Goal: Task Accomplishment & Management: Manage account settings

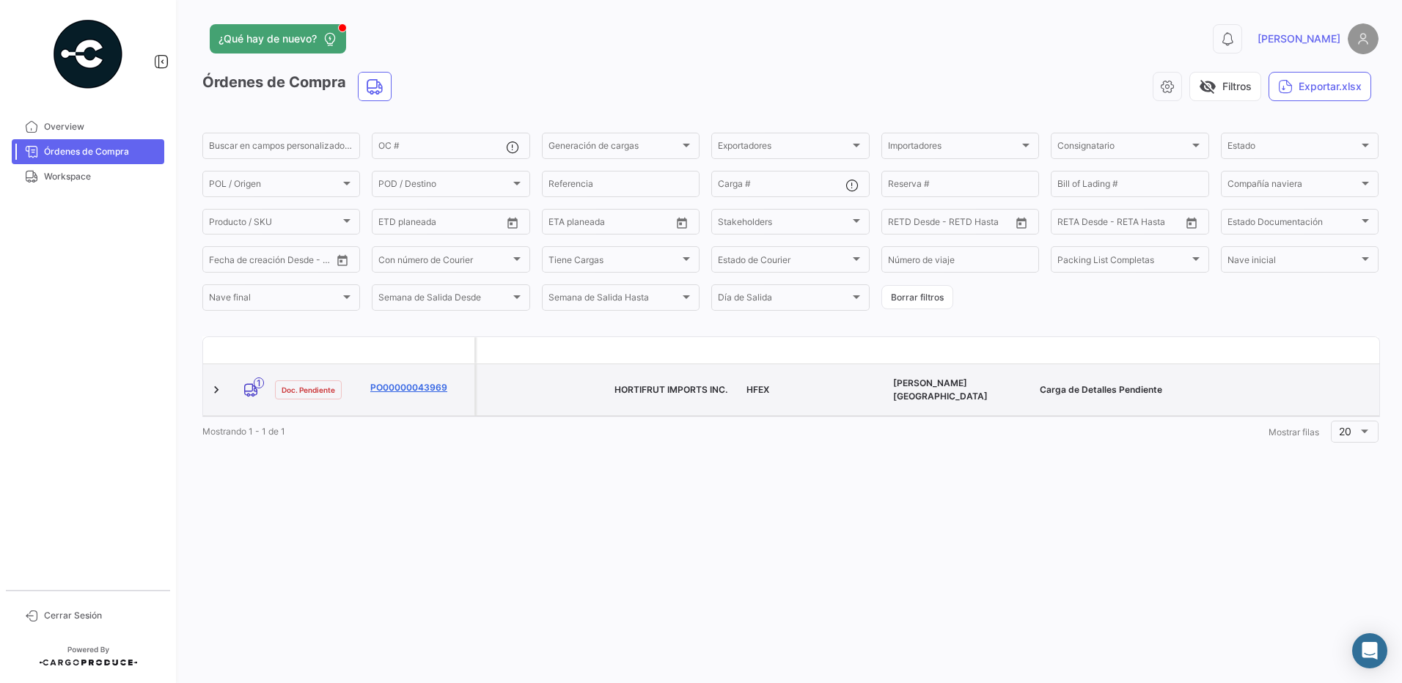
click at [396, 381] on link "PO00000043969" at bounding box center [419, 387] width 98 height 13
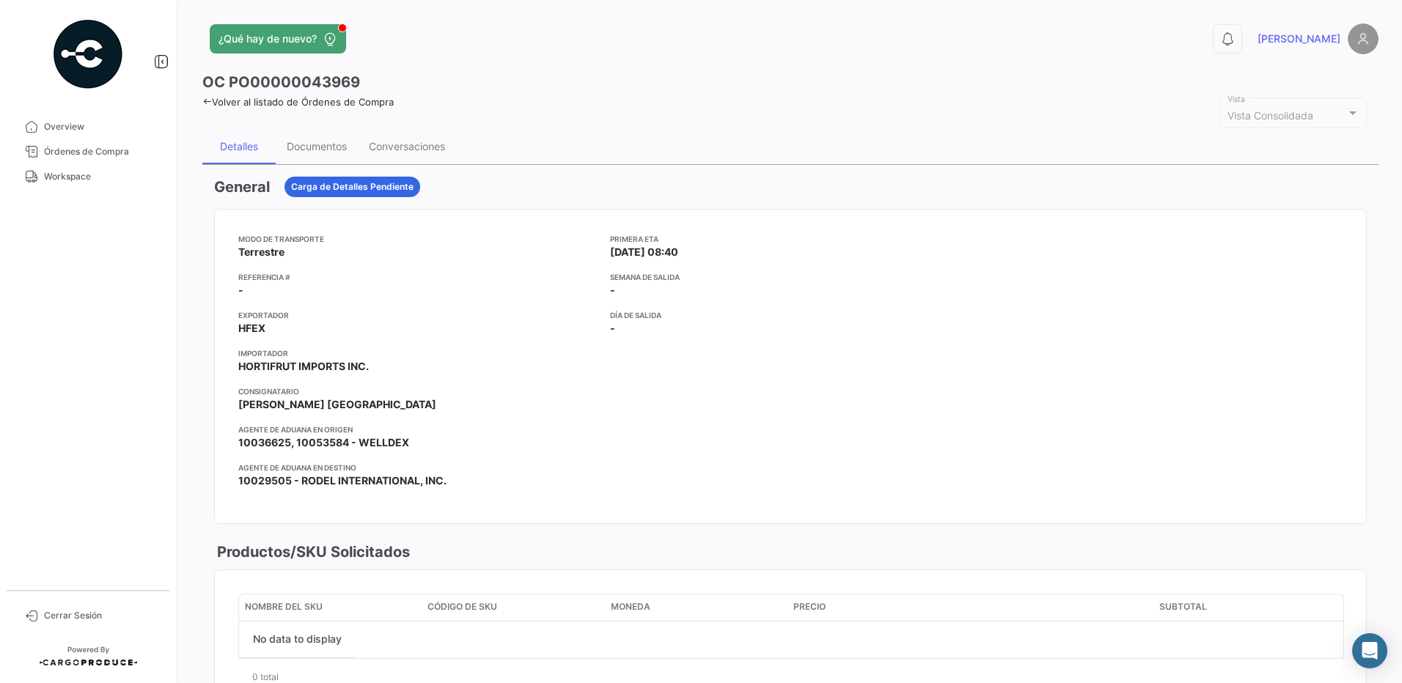
scroll to position [717, 0]
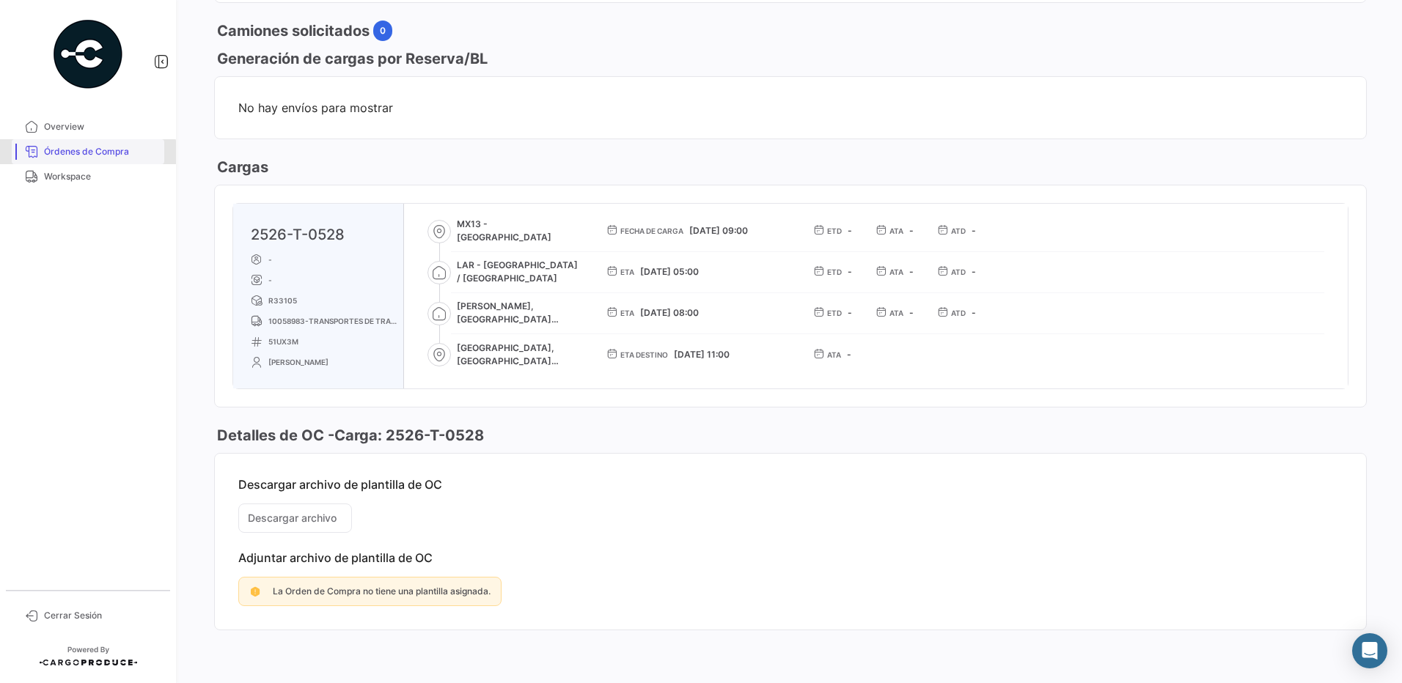
click at [81, 158] on span "Órdenes de Compra" at bounding box center [101, 151] width 114 height 13
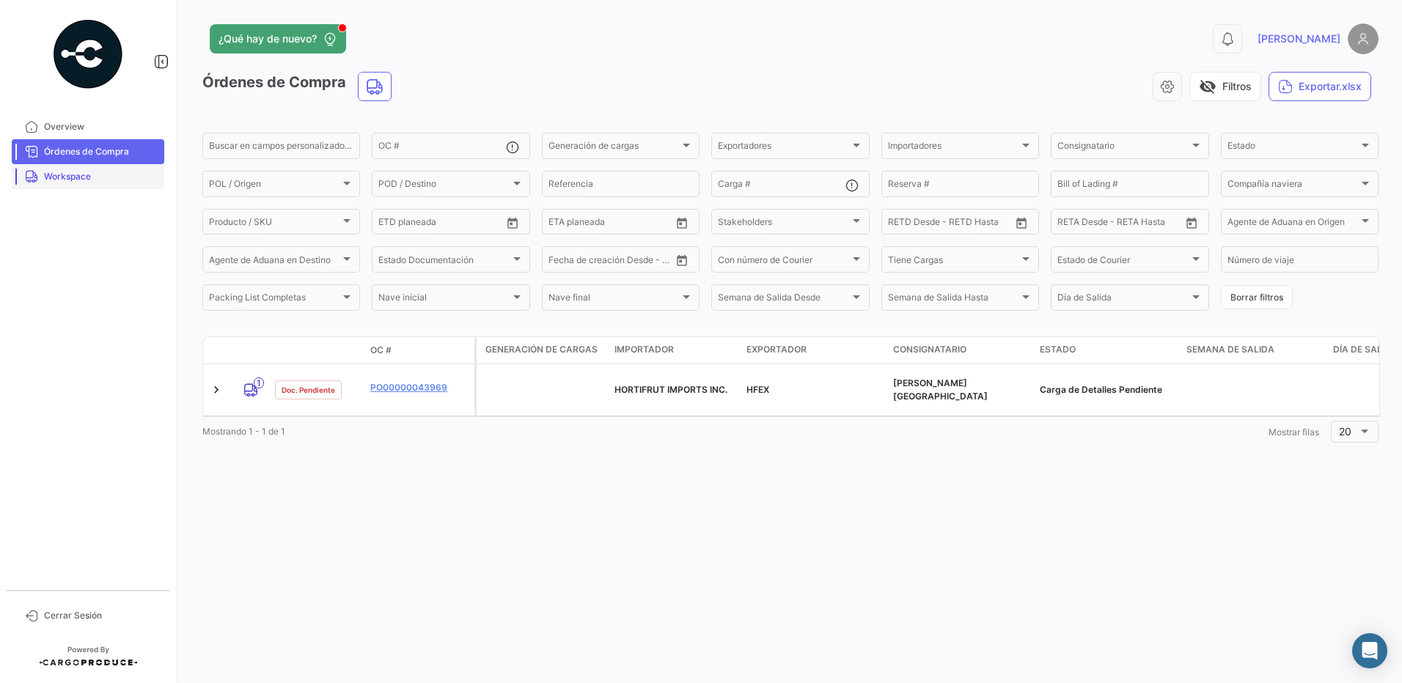
click at [70, 172] on span "Workspace" at bounding box center [101, 176] width 114 height 13
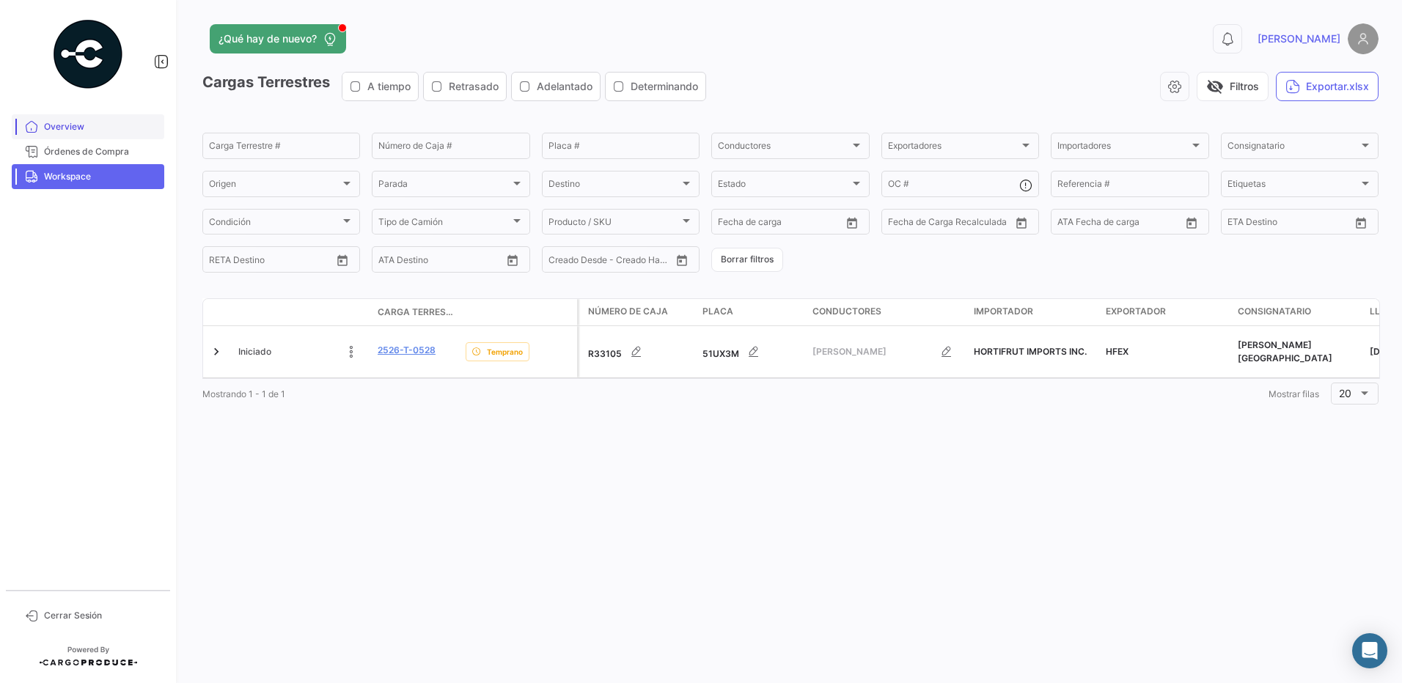
click at [54, 125] on span "Overview" at bounding box center [101, 126] width 114 height 13
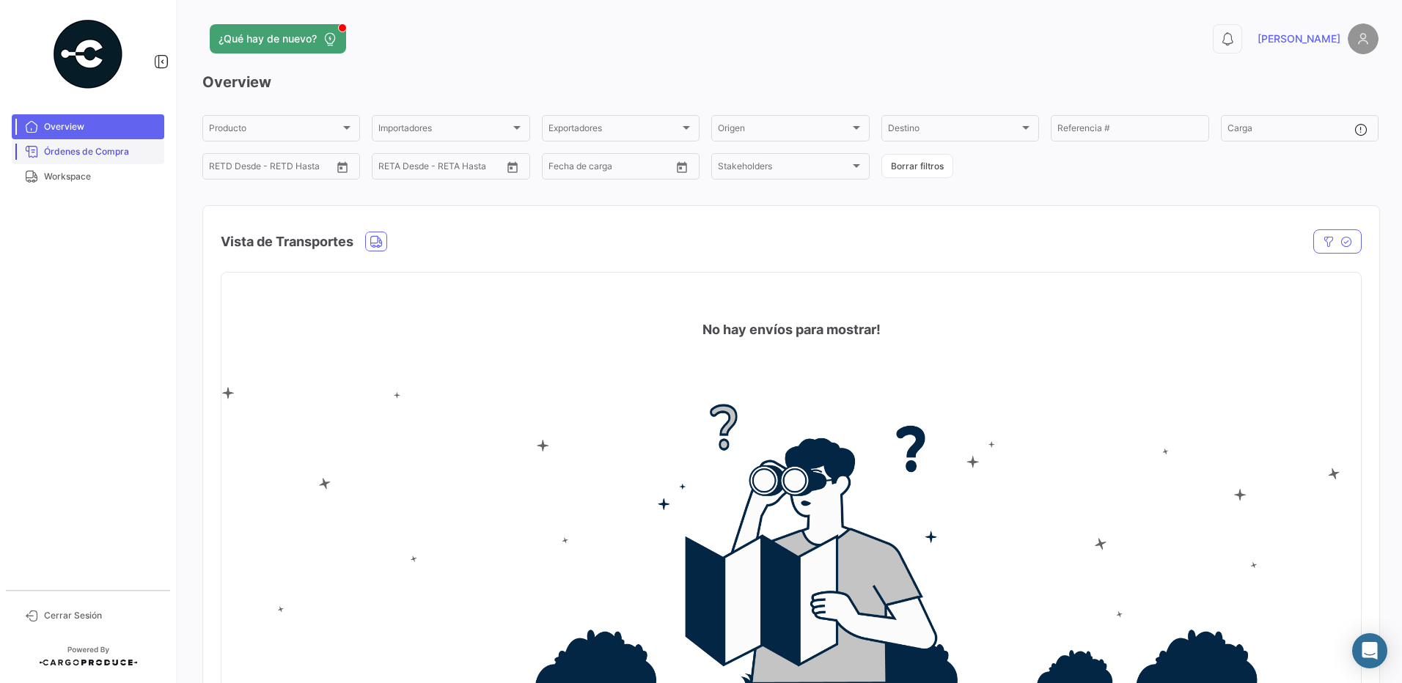
click at [132, 157] on span "Órdenes de Compra" at bounding box center [101, 151] width 114 height 13
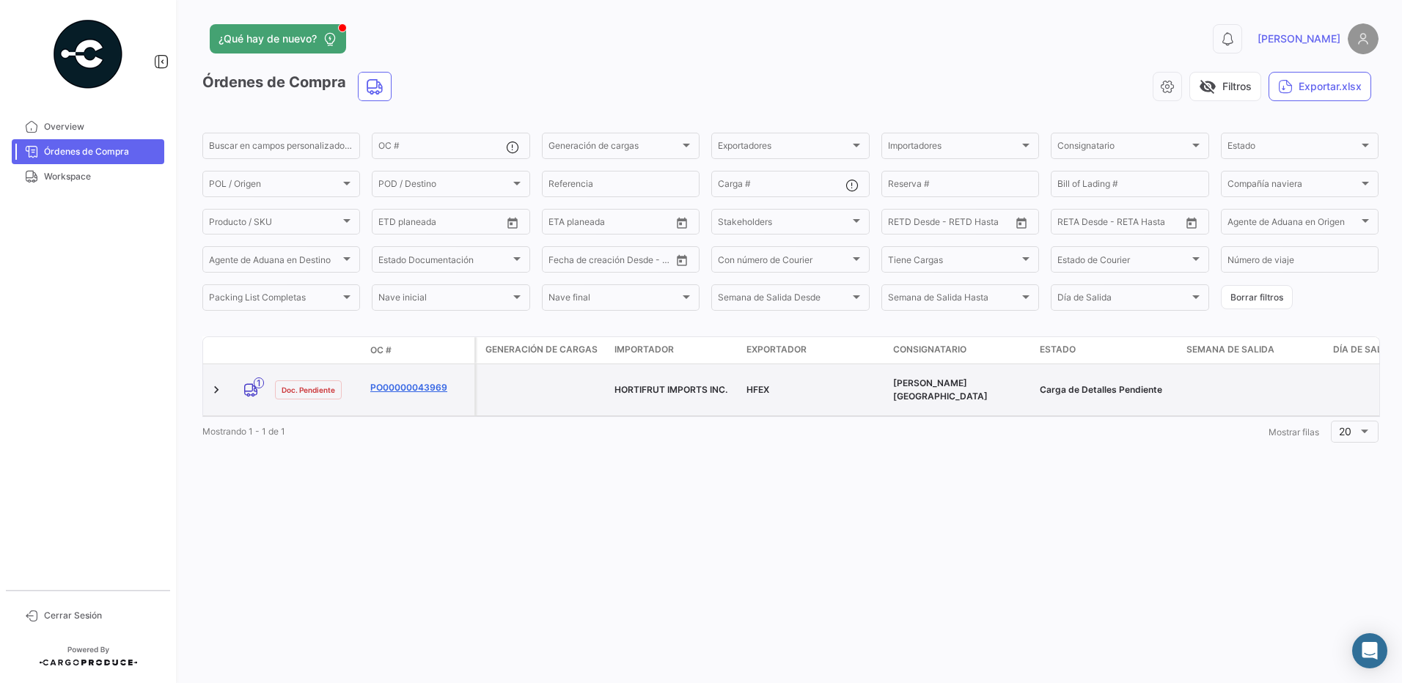
click at [404, 386] on link "PO00000043969" at bounding box center [419, 387] width 98 height 13
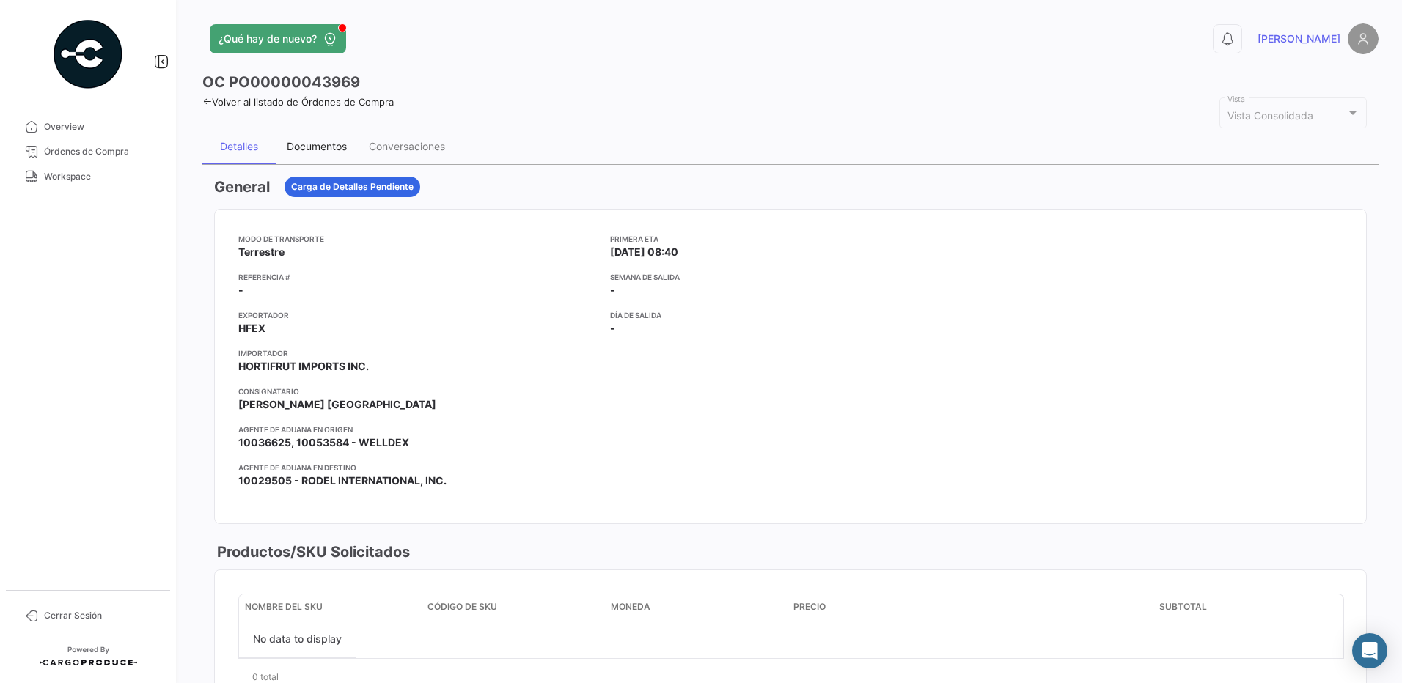
click at [309, 152] on div "Documentos" at bounding box center [317, 146] width 60 height 12
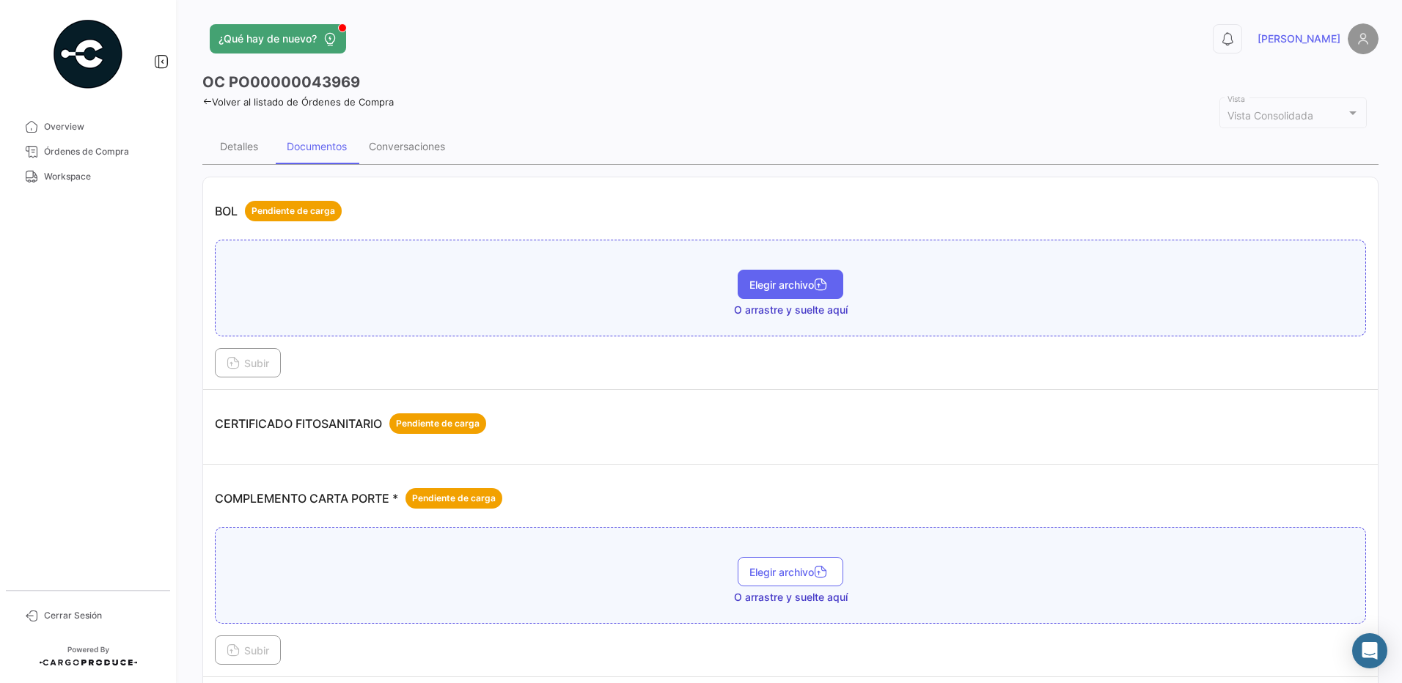
drag, startPoint x: 730, startPoint y: 287, endPoint x: 751, endPoint y: 288, distance: 20.6
click at [731, 287] on div "Elegir archivo O arrastre y suelte aquí" at bounding box center [790, 294] width 1135 height 48
click at [752, 288] on span "Elegir archivo" at bounding box center [790, 285] width 82 height 12
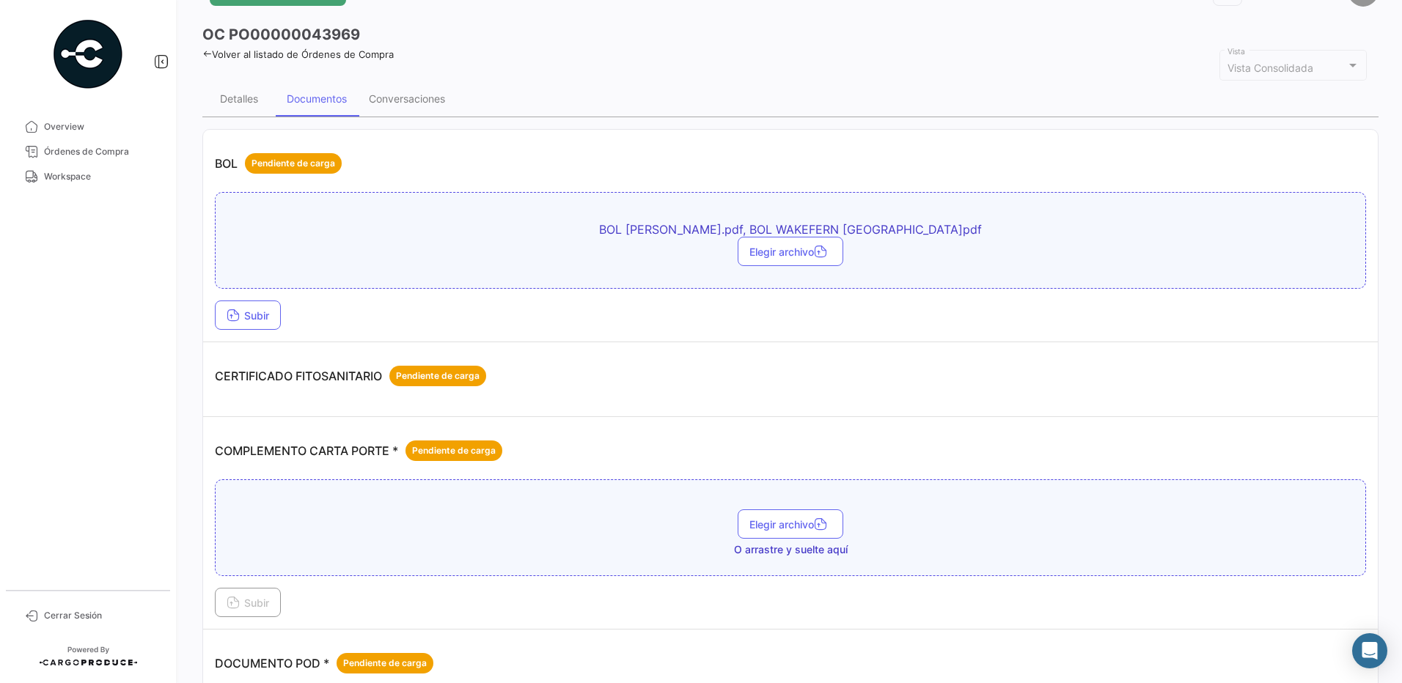
scroll to position [147, 0]
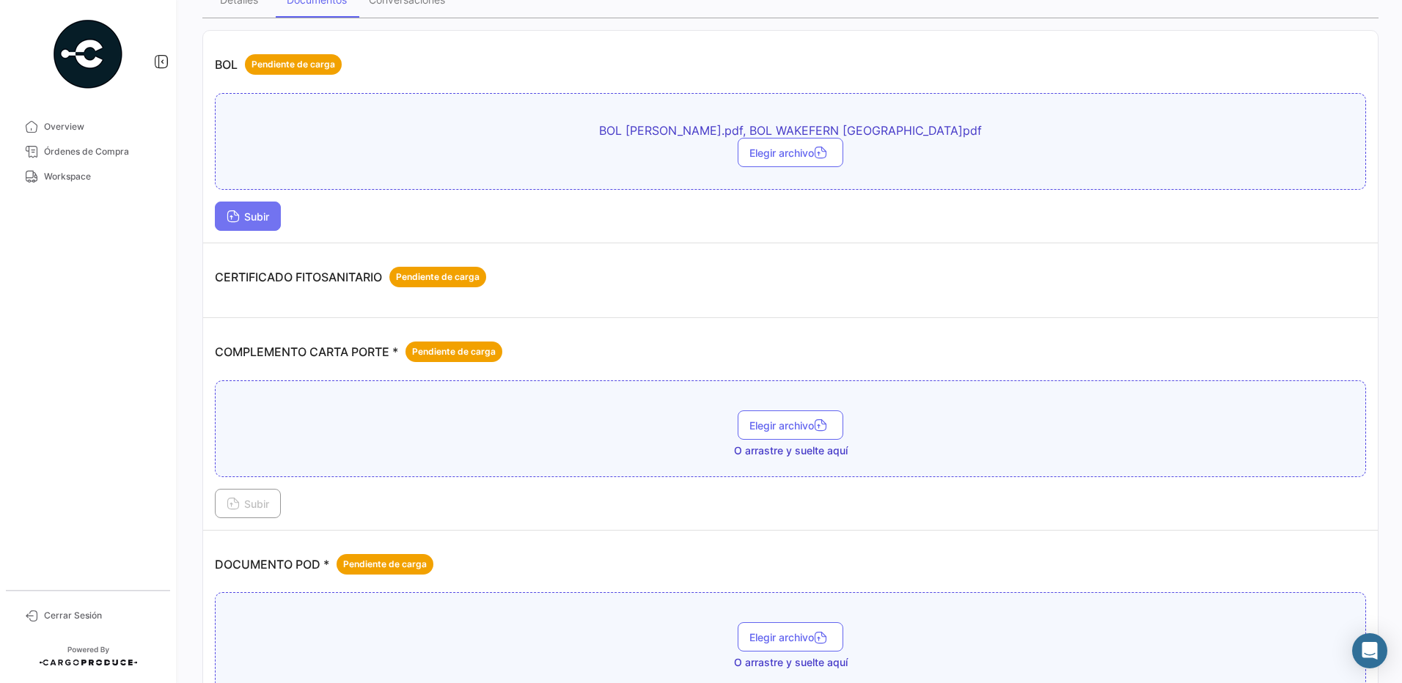
click at [259, 224] on button "Subir" at bounding box center [248, 216] width 66 height 29
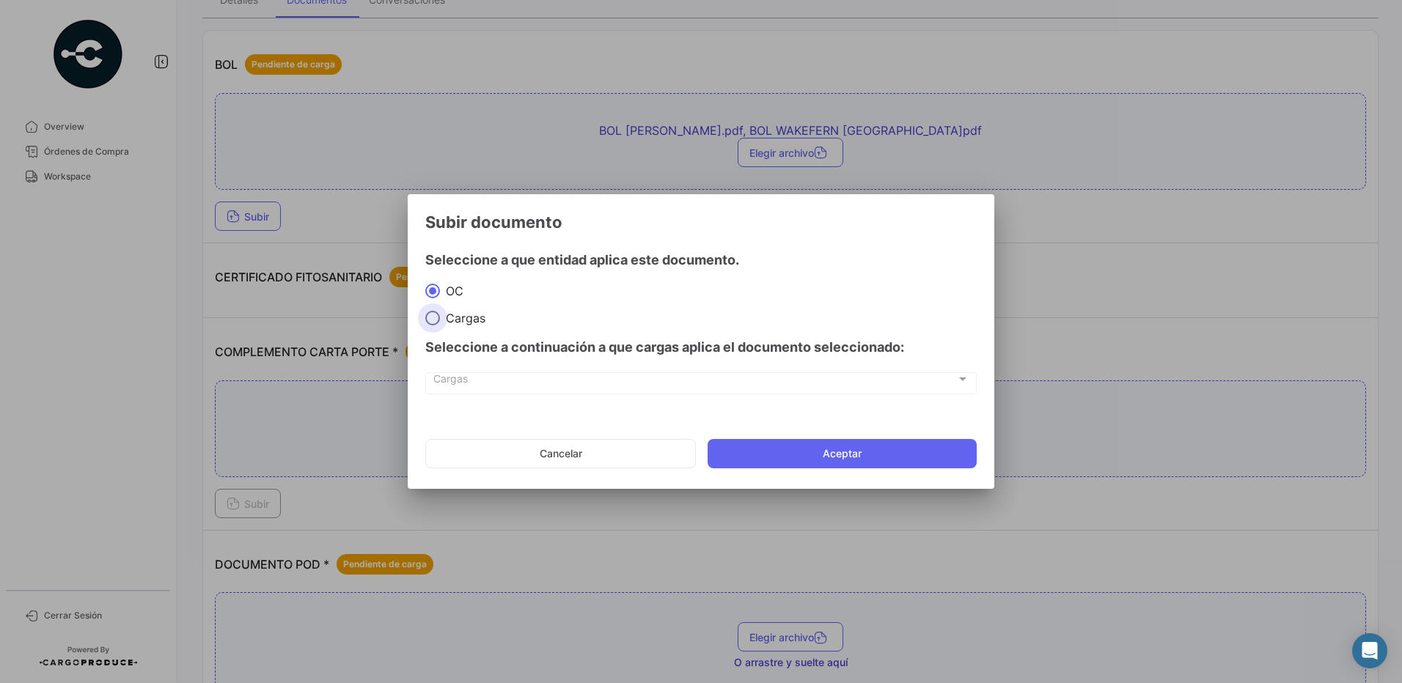
click at [471, 323] on span "Cargas" at bounding box center [462, 318] width 45 height 15
click at [440, 323] on input "Cargas" at bounding box center [432, 318] width 15 height 15
radio input "true"
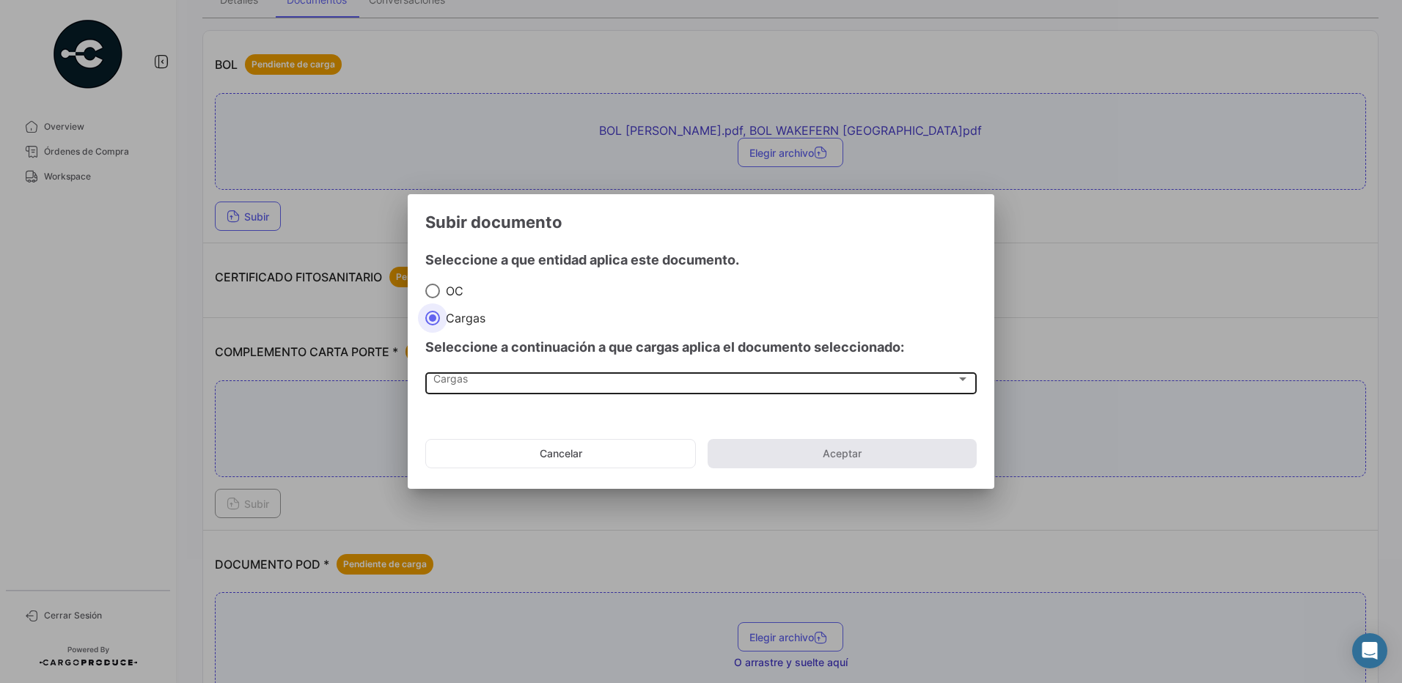
click at [493, 380] on div "Cargas" at bounding box center [694, 382] width 523 height 12
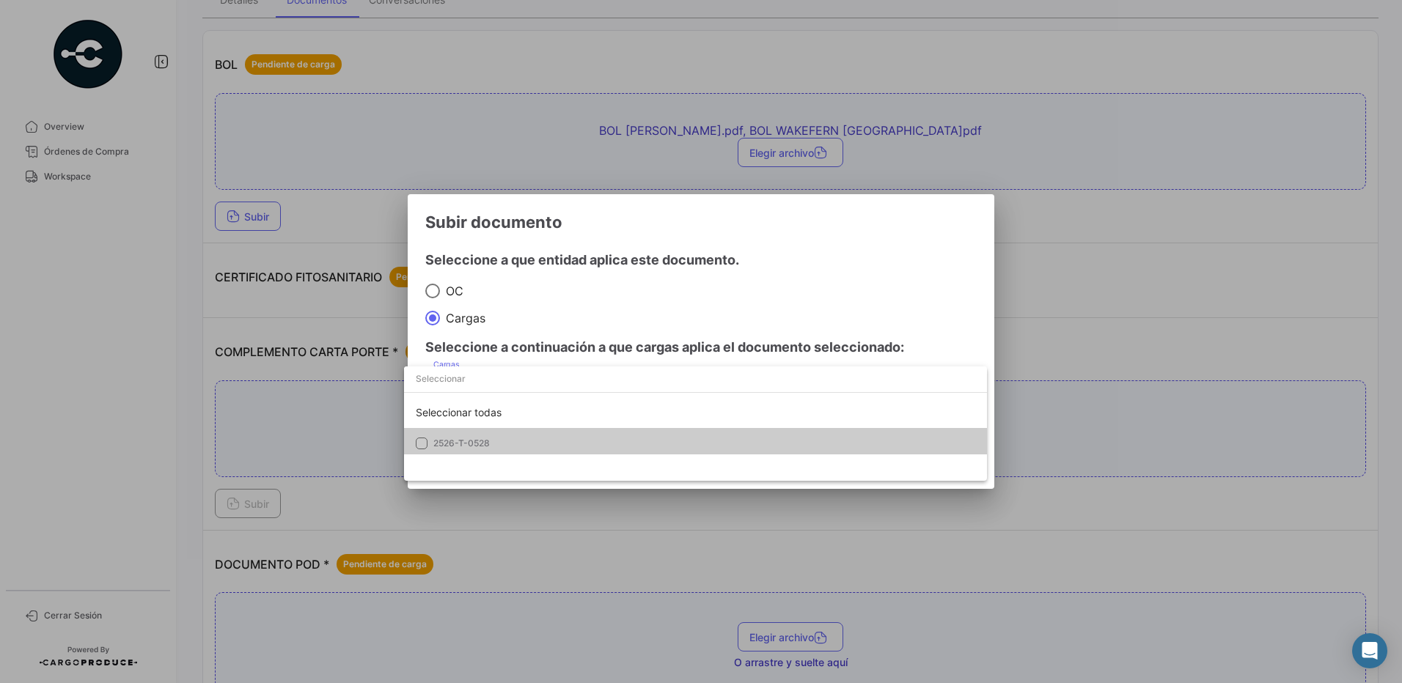
click at [495, 434] on mat-option "2526-T-0528" at bounding box center [695, 443] width 583 height 31
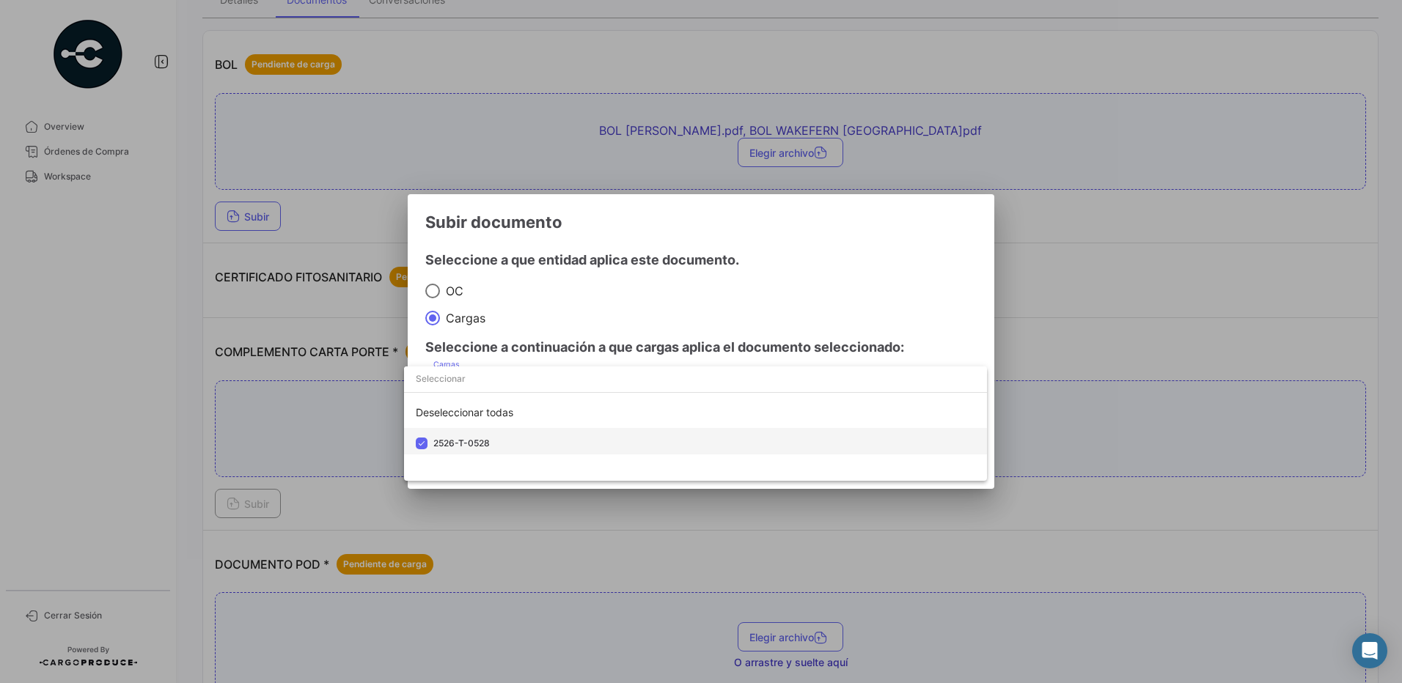
scroll to position [4, 0]
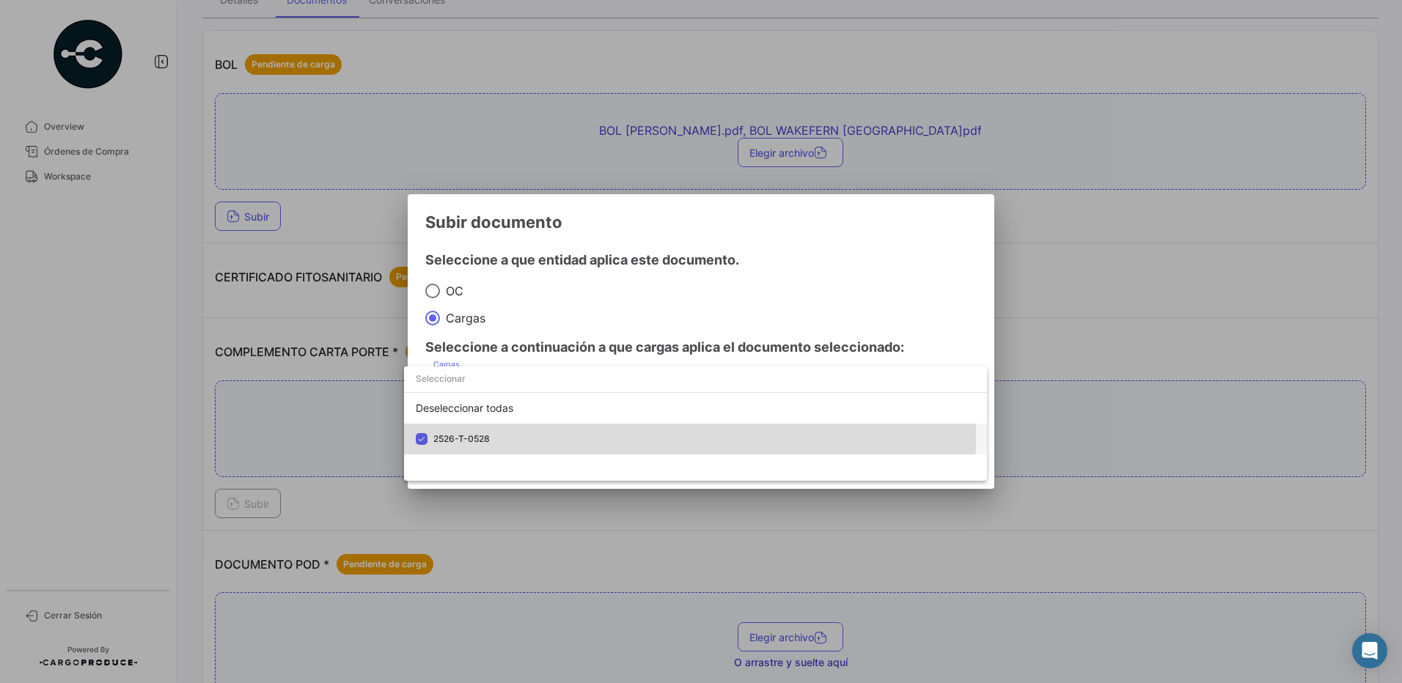
click at [464, 438] on span "2526-T-0528" at bounding box center [461, 438] width 56 height 11
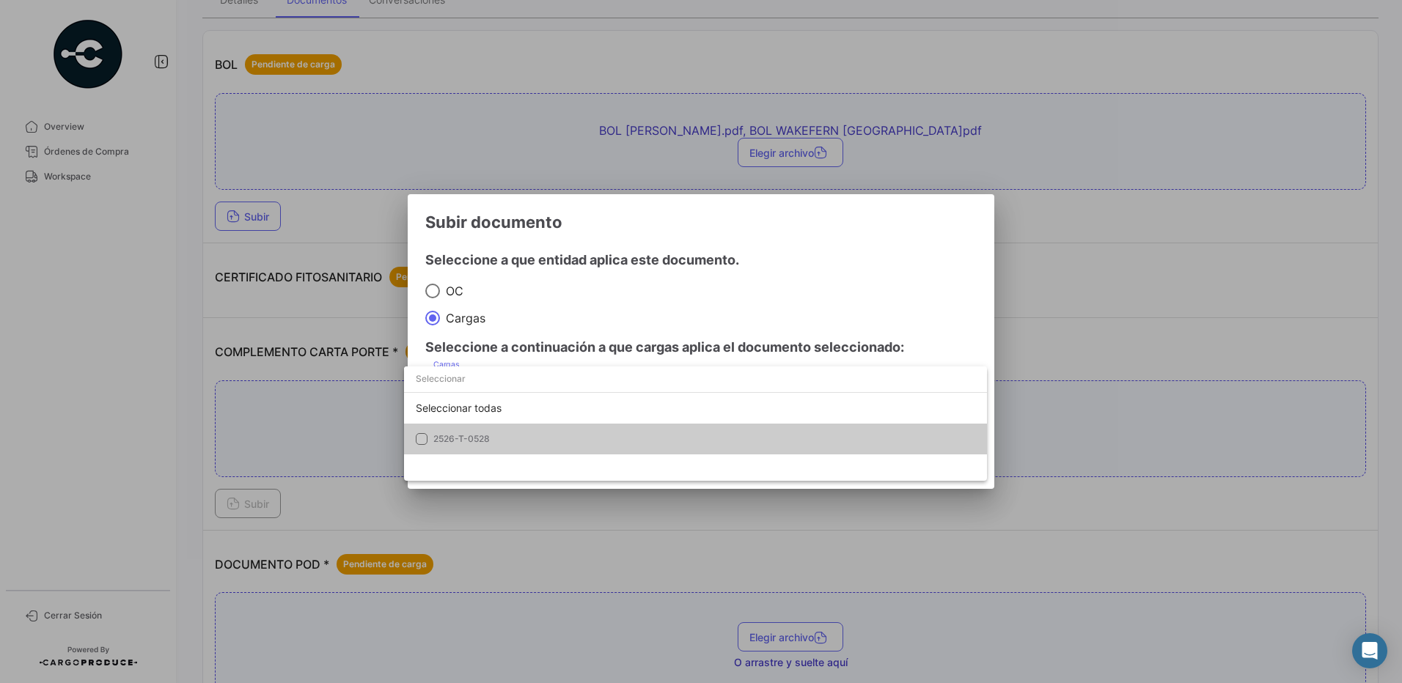
click at [464, 438] on span "2526-T-0528" at bounding box center [461, 438] width 56 height 11
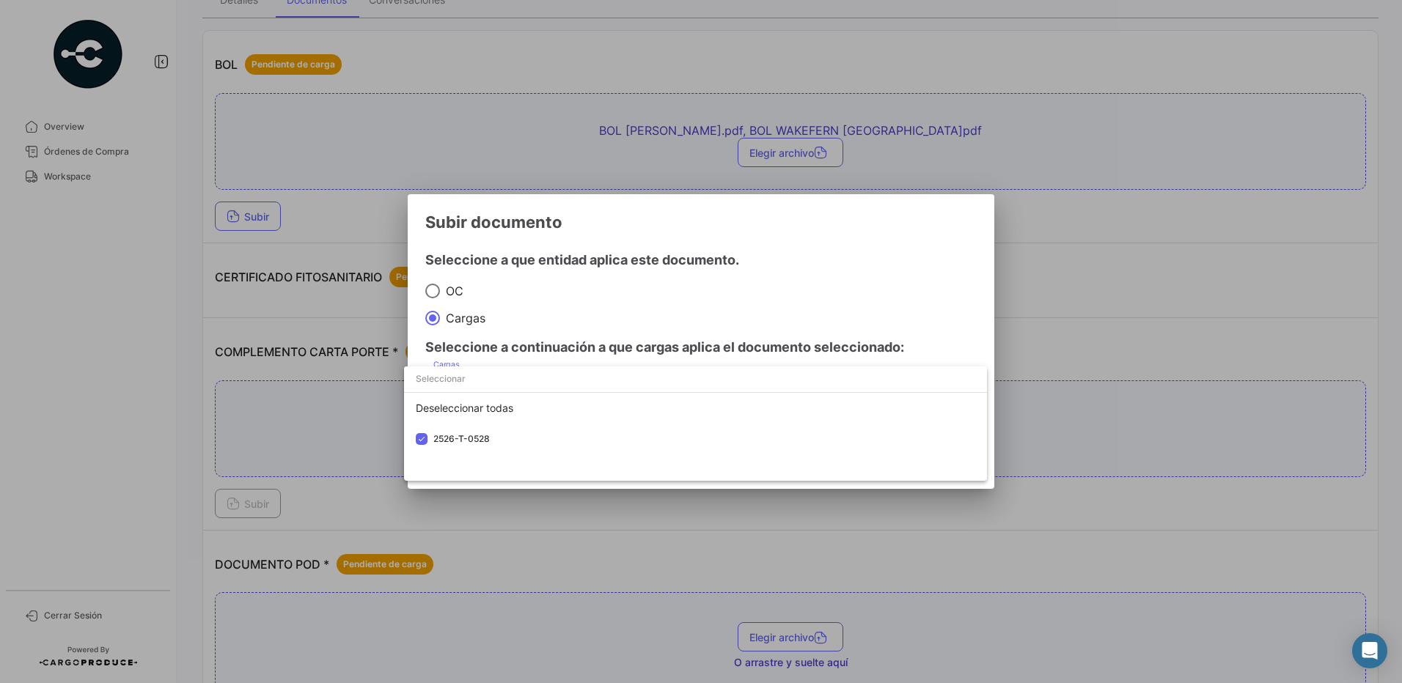
click at [970, 321] on div at bounding box center [701, 341] width 1402 height 683
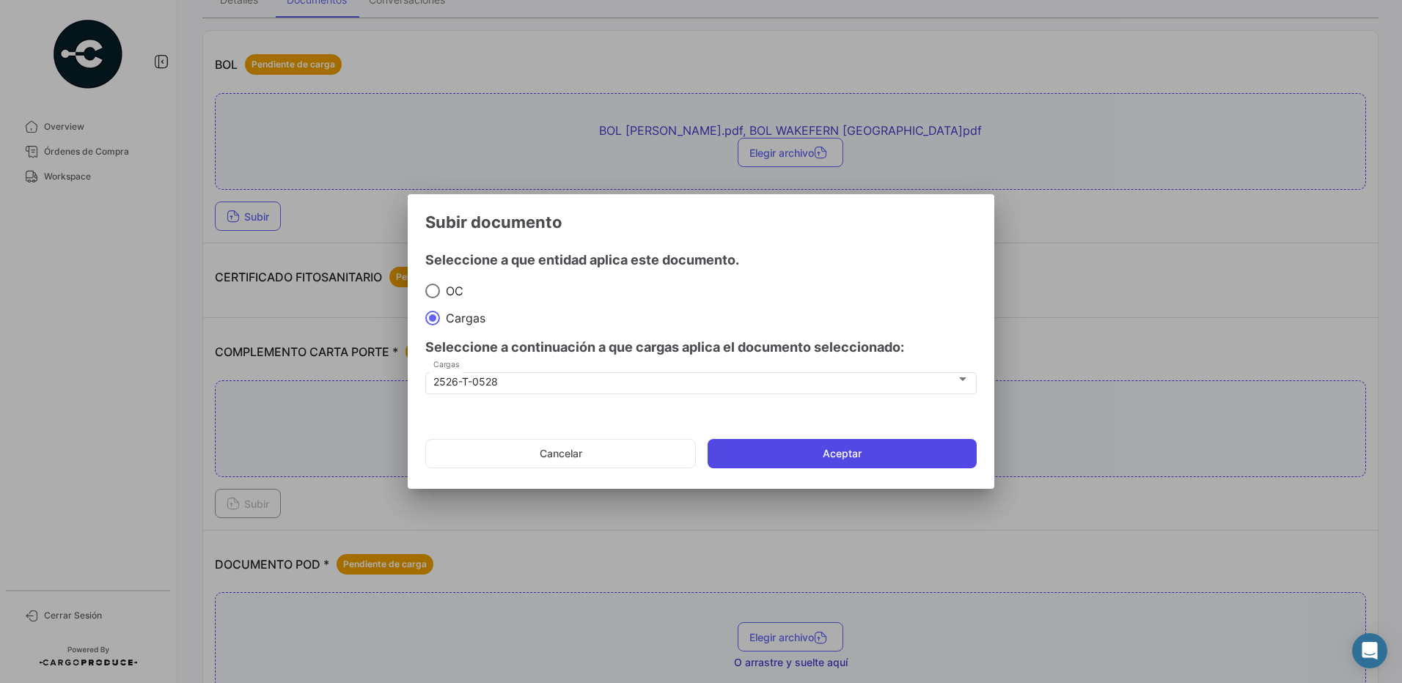
click at [903, 445] on button "Aceptar" at bounding box center [841, 453] width 269 height 29
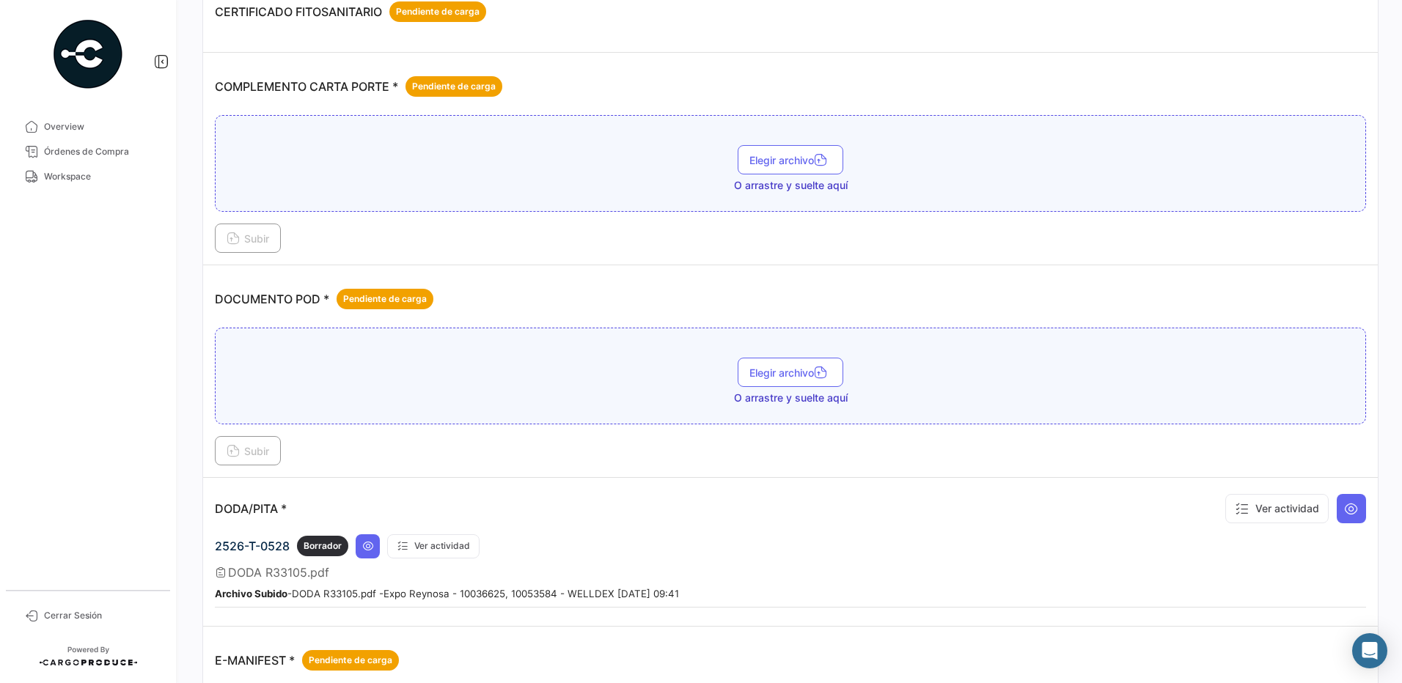
scroll to position [586, 0]
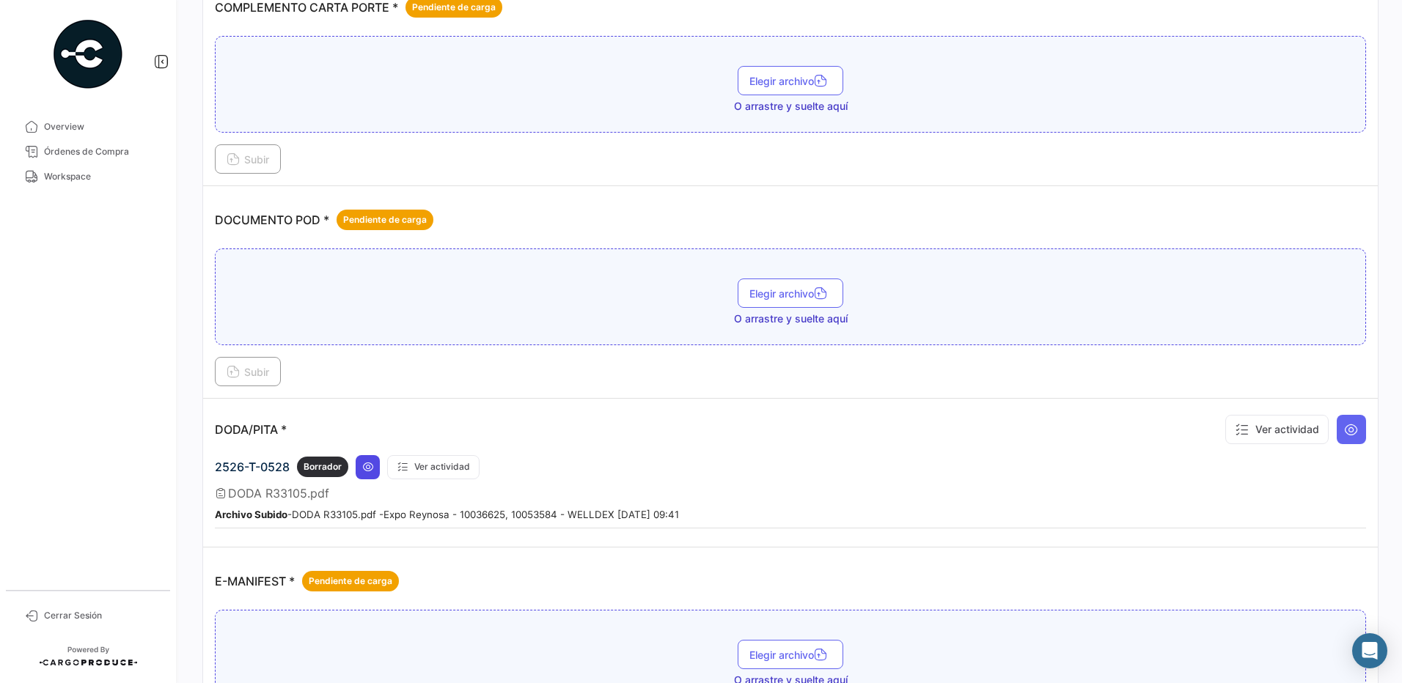
click at [362, 463] on icon at bounding box center [368, 467] width 12 height 12
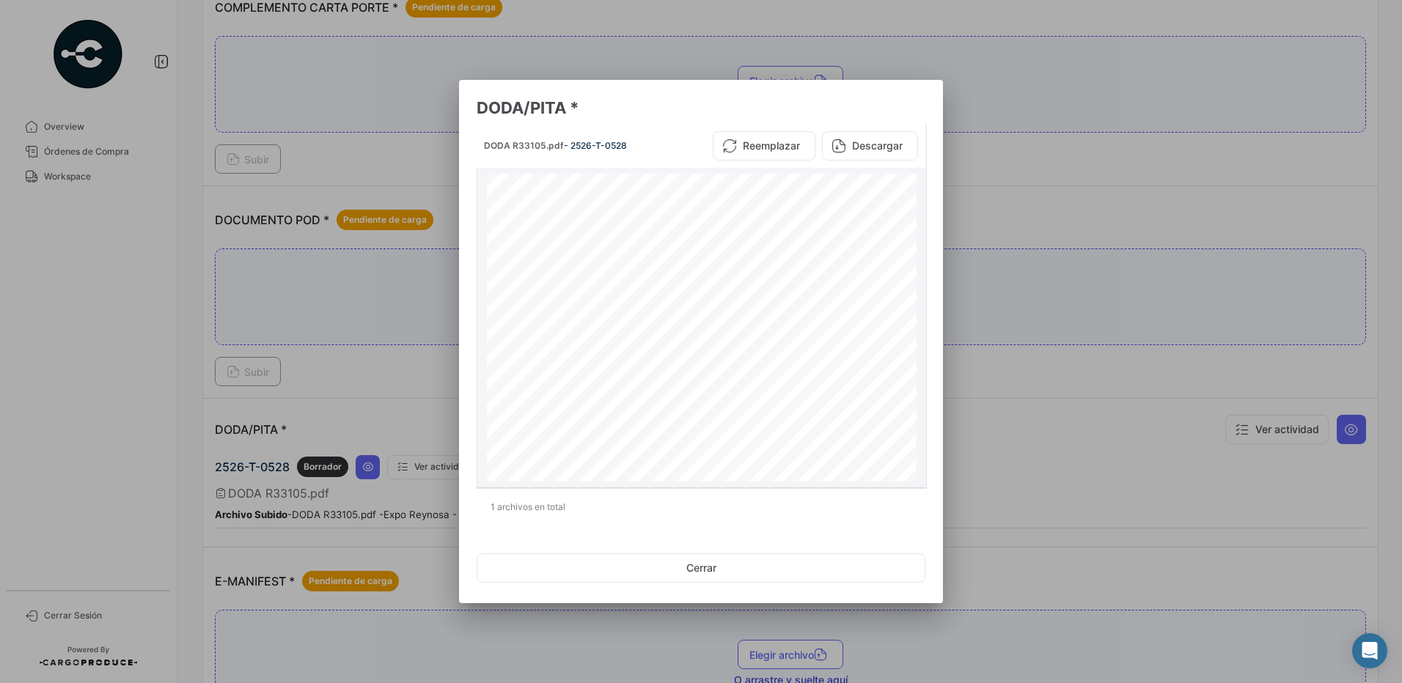
scroll to position [0, 0]
click at [709, 564] on button "Cerrar" at bounding box center [700, 567] width 449 height 29
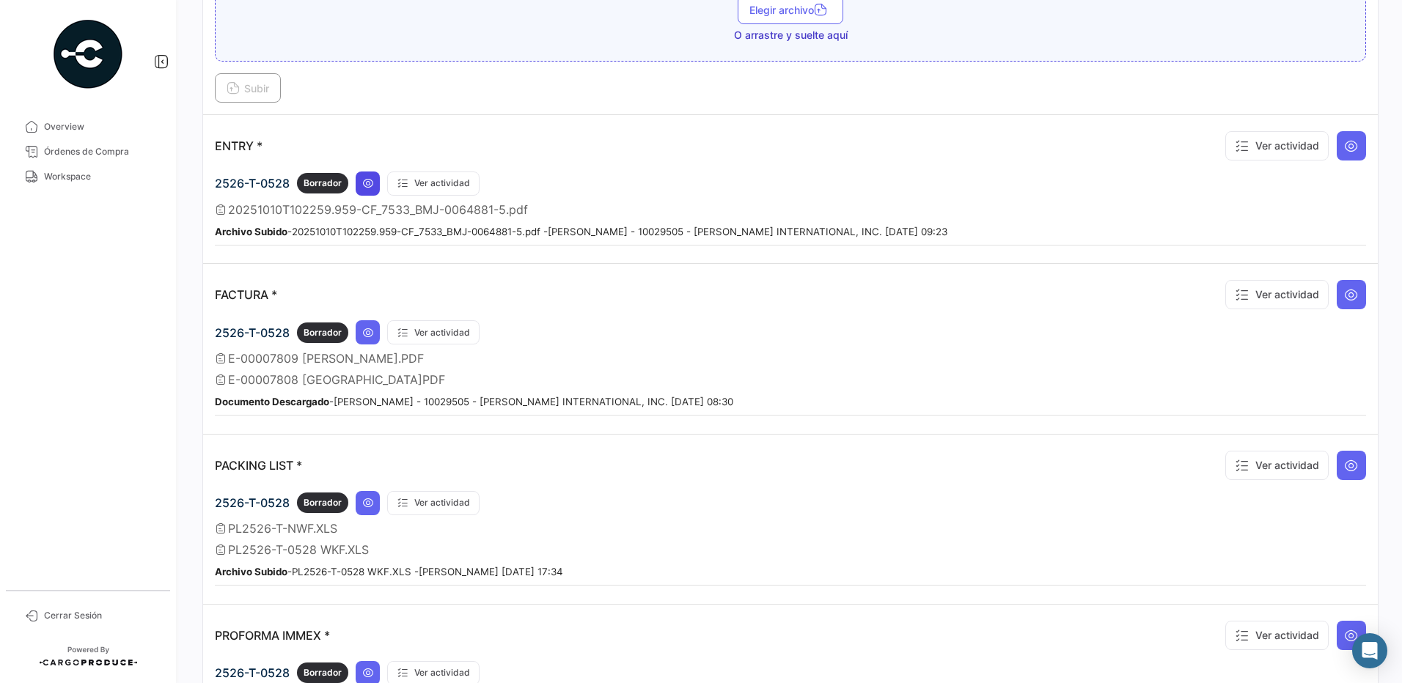
scroll to position [1085, 0]
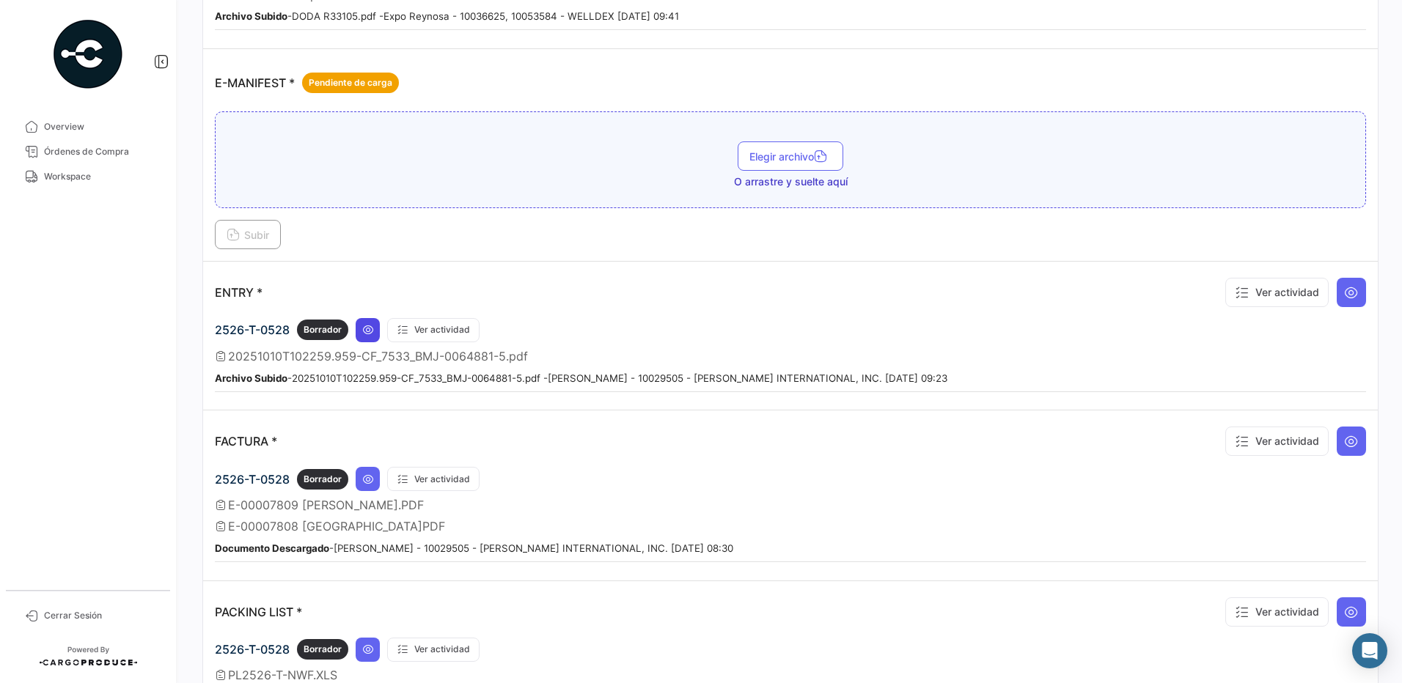
click at [364, 186] on tbody "BOL Ver actividad 2526-T-0528 Borrador Ver actividad Publicar BOL WAKEFERN [GEO…" at bounding box center [790, 92] width 1174 height 2000
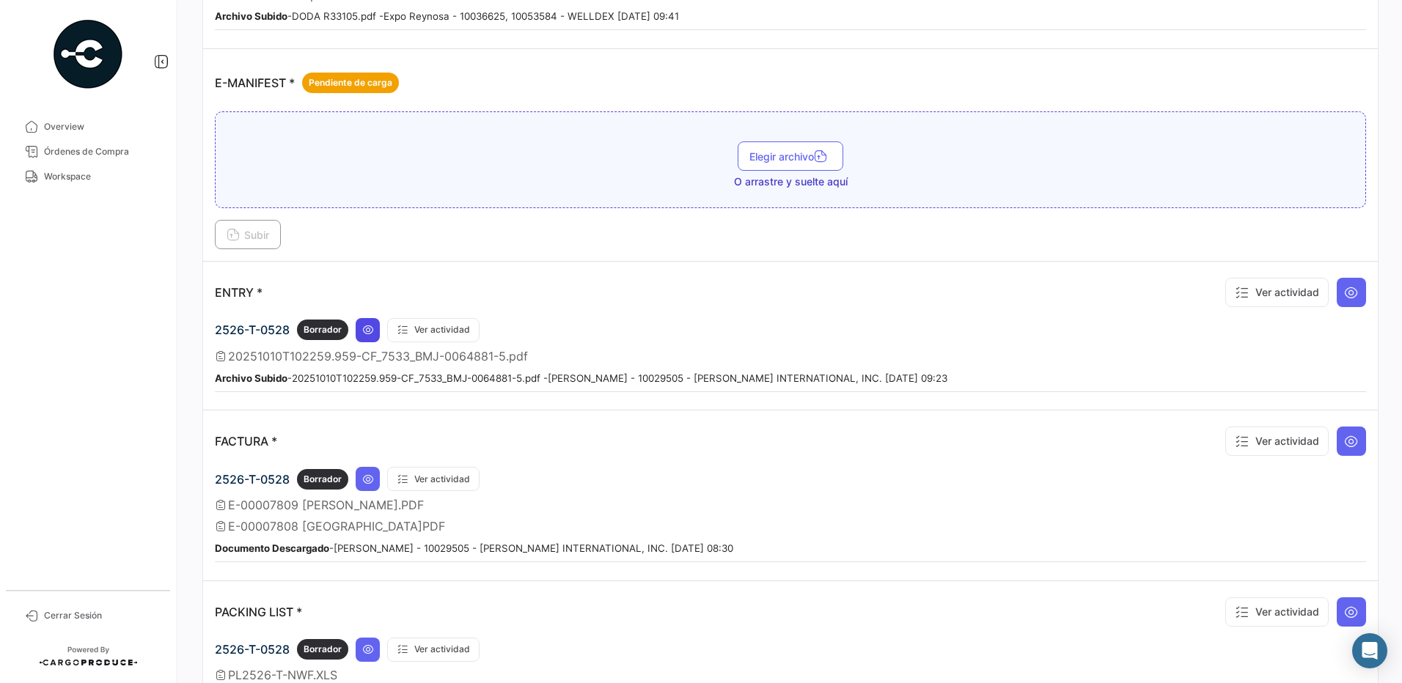
click at [369, 323] on button at bounding box center [368, 330] width 24 height 24
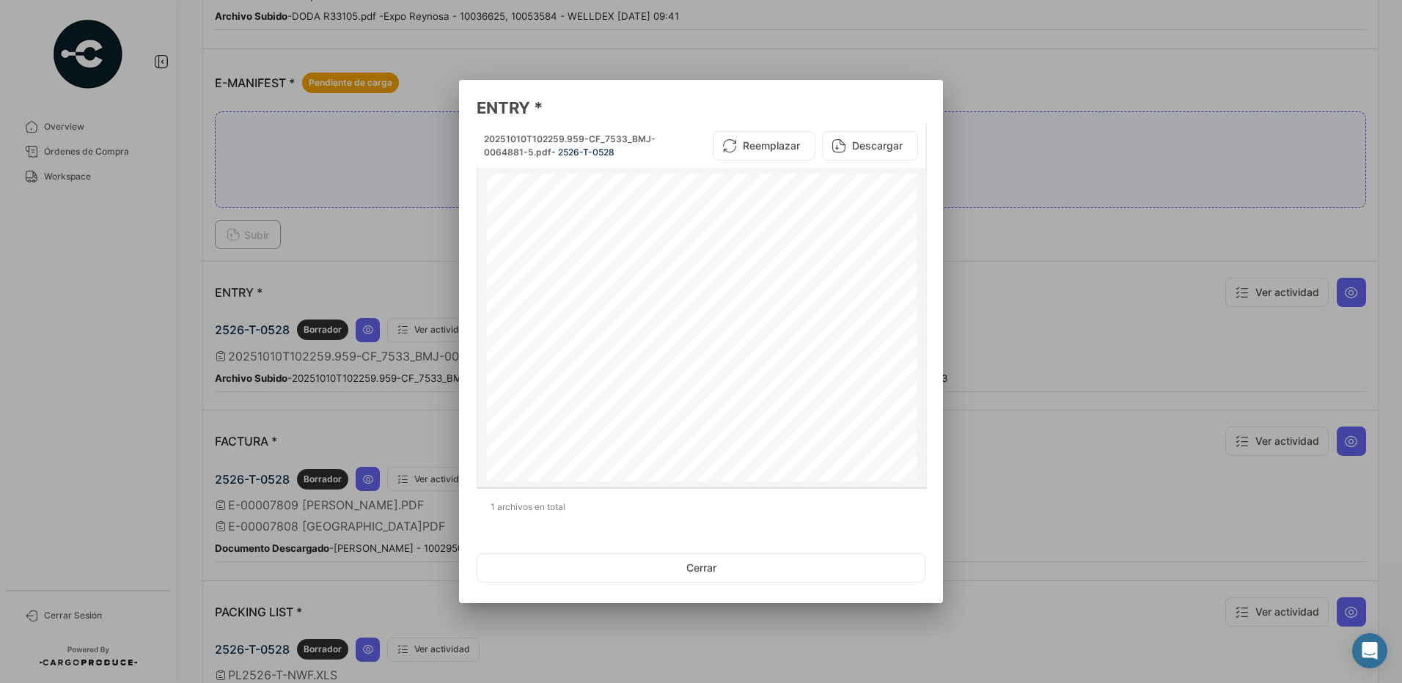
scroll to position [0, 0]
click at [670, 572] on button "Cerrar" at bounding box center [700, 567] width 449 height 29
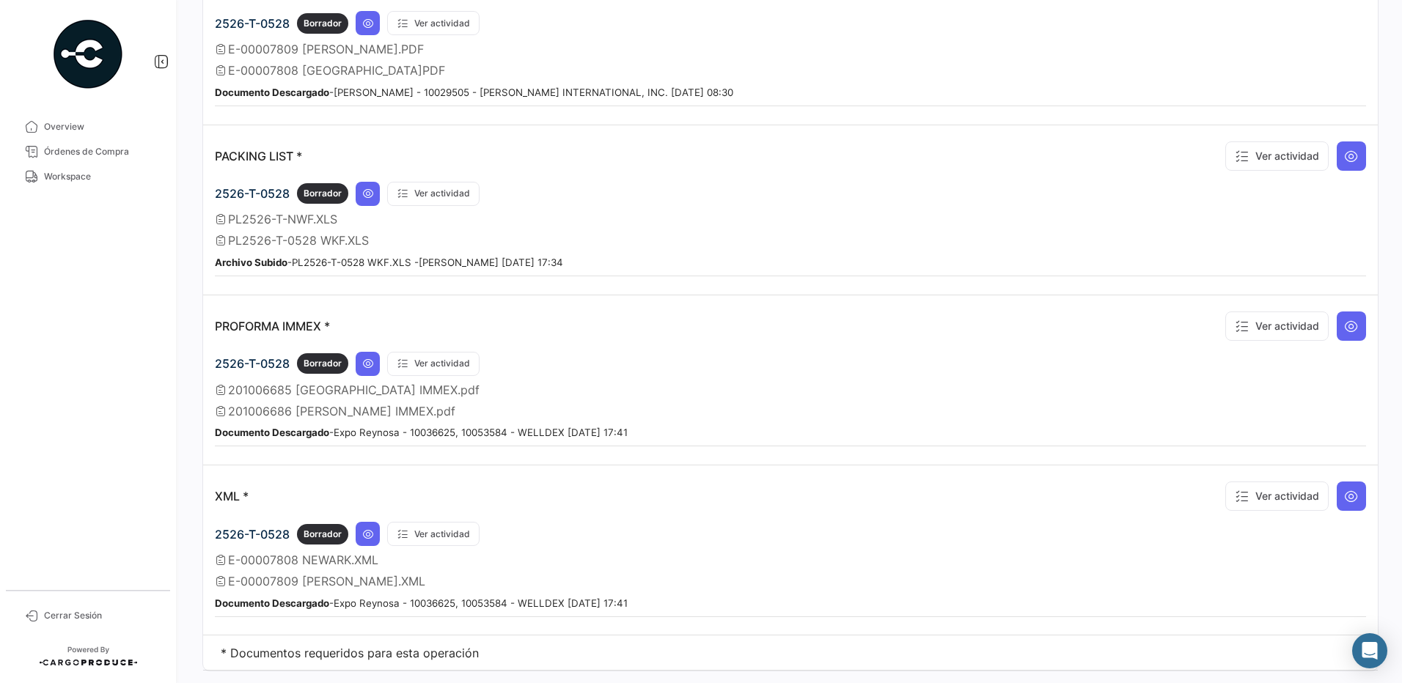
scroll to position [1576, 0]
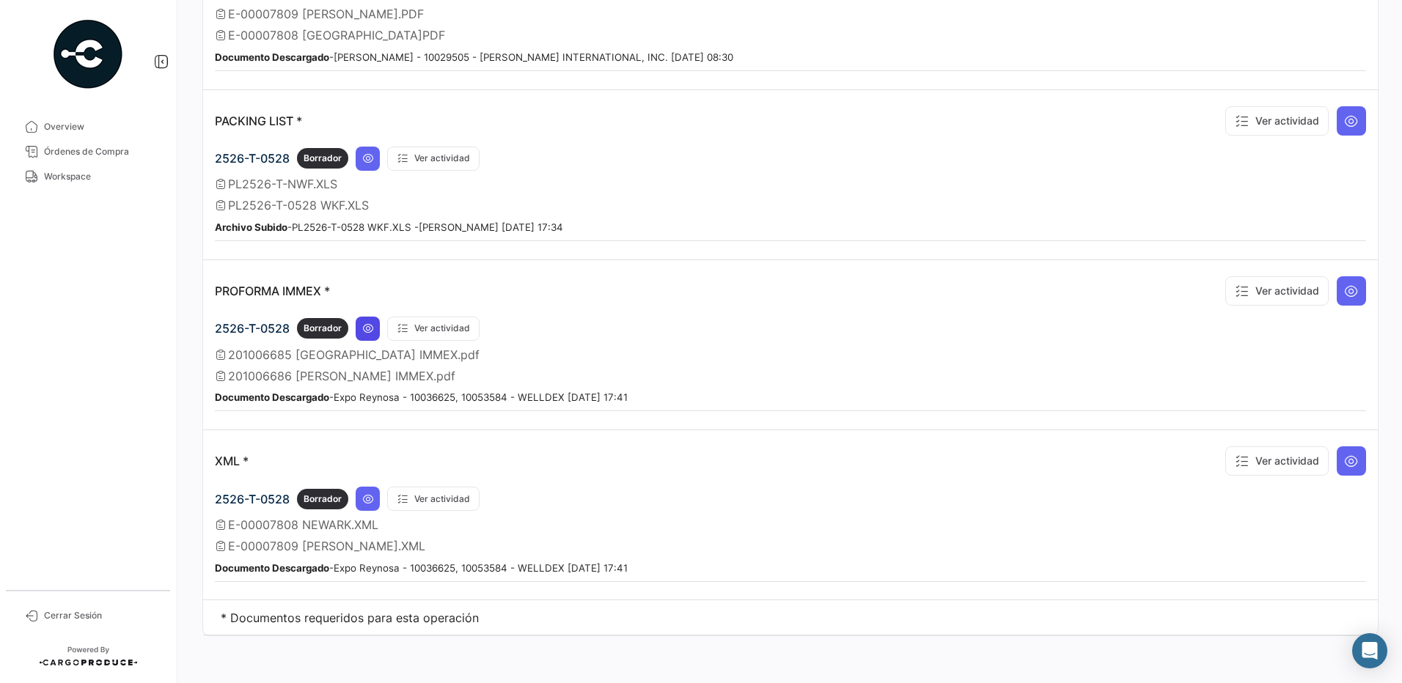
click at [370, 334] on icon at bounding box center [368, 329] width 12 height 12
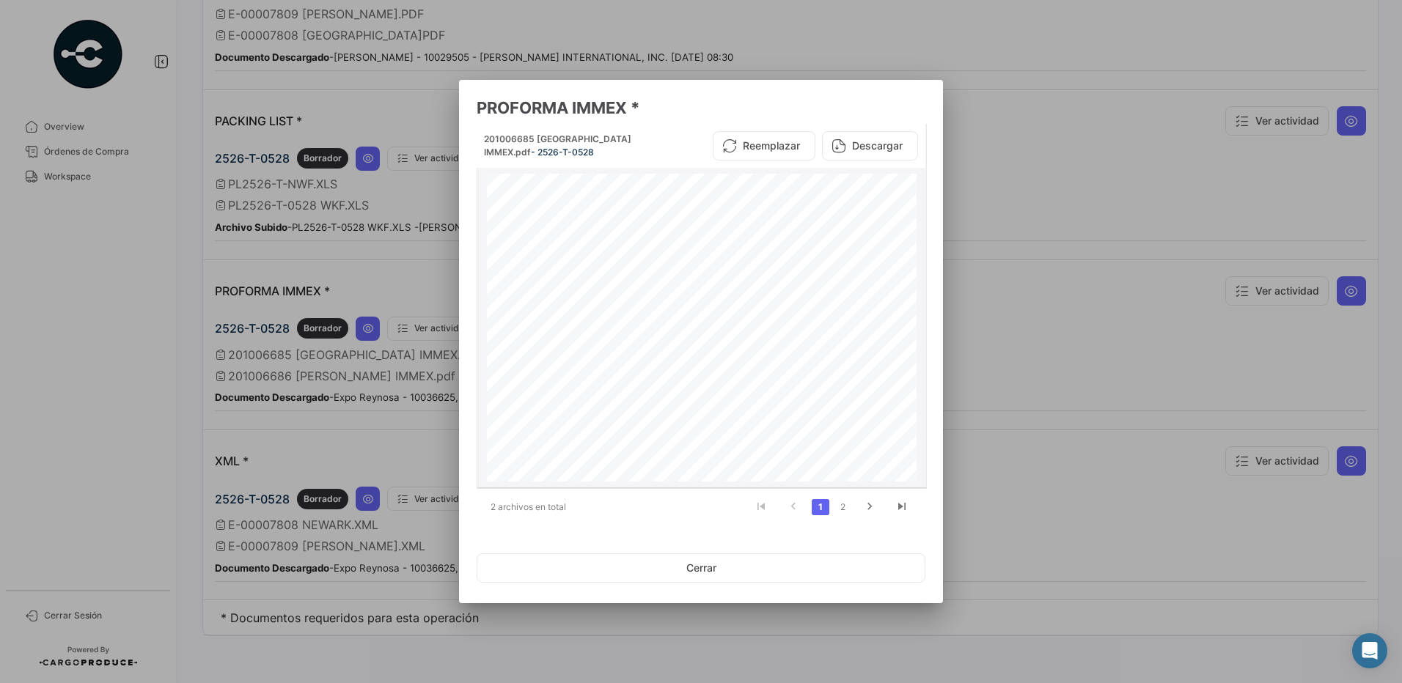
click at [912, 474] on div "Proforma 201006685 REFERENCIA 0059006670 FECHA: [DATE] HORTIFRUT, S.A. DE C.V. …" at bounding box center [702, 477] width 430 height 607
click at [716, 581] on button "Cerrar" at bounding box center [700, 567] width 449 height 29
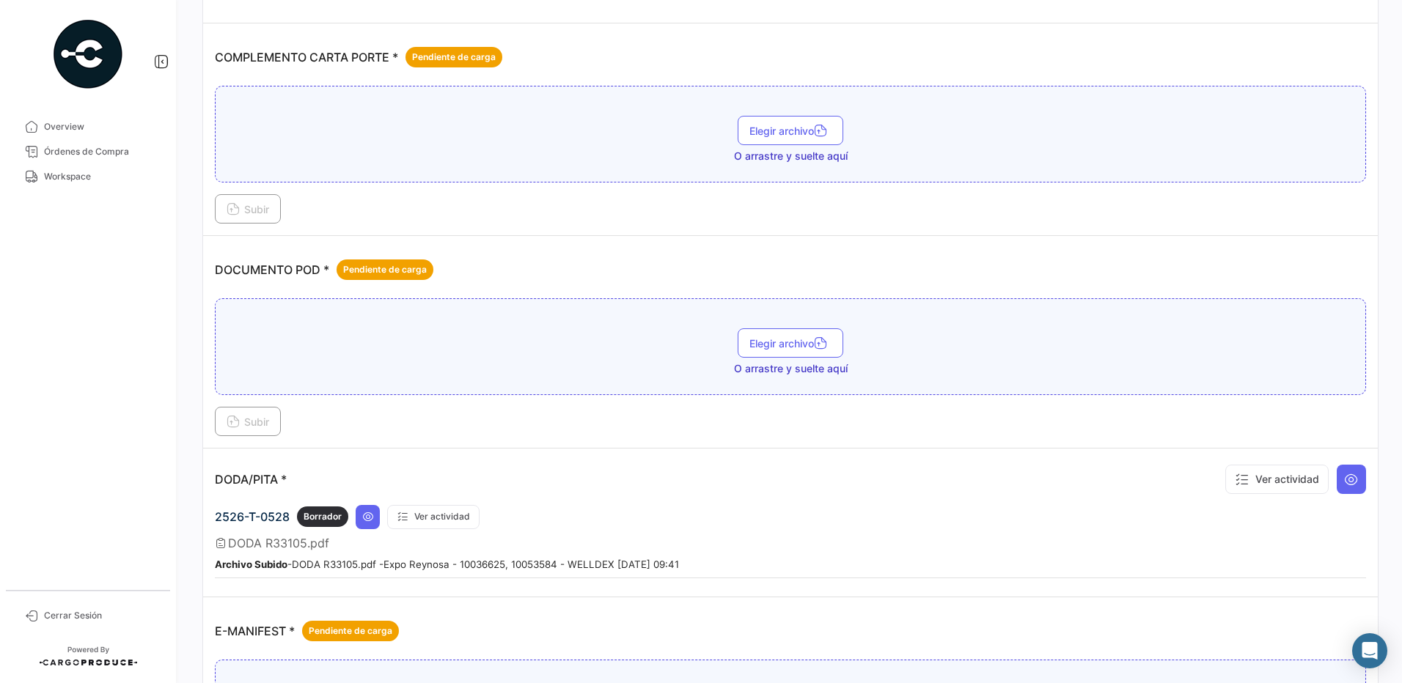
scroll to position [586, 0]
